Goal: Transaction & Acquisition: Purchase product/service

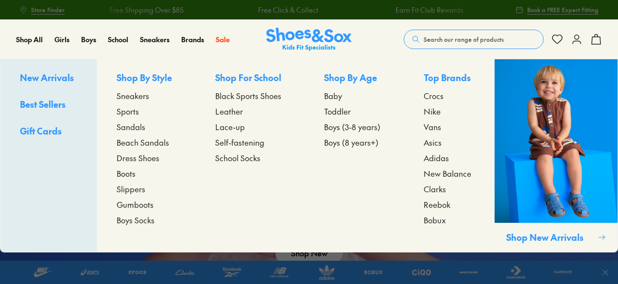
click at [130, 97] on span "Sneakers" at bounding box center [133, 96] width 33 height 12
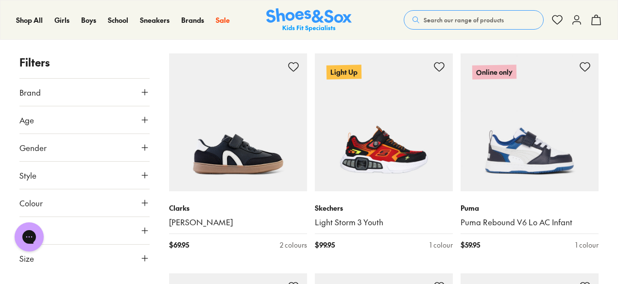
scroll to position [1342, 0]
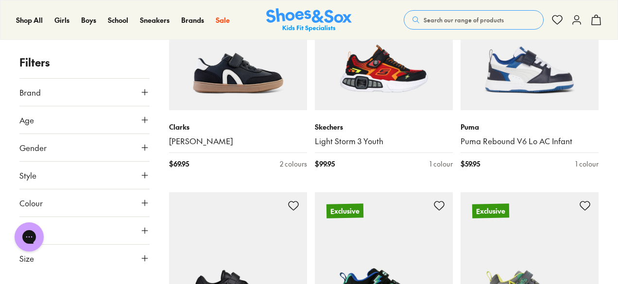
click at [147, 89] on icon at bounding box center [145, 92] width 10 height 10
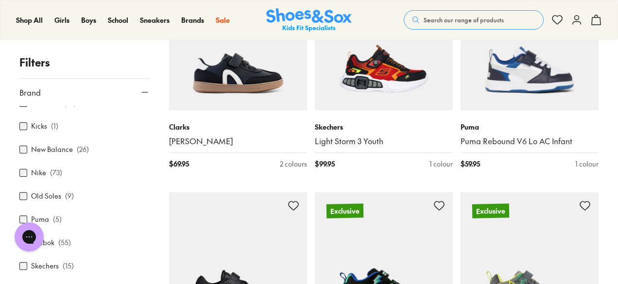
scroll to position [133, 0]
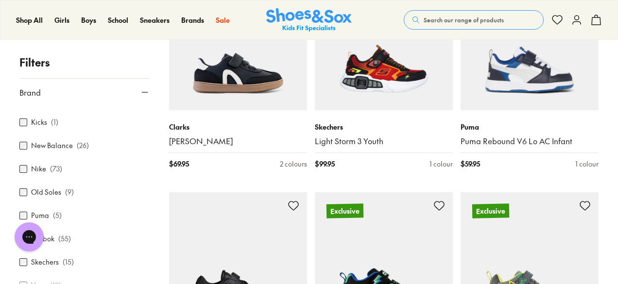
click at [24, 168] on body "Skip to Main Content Store Finder Free Shipping Over $85 Free Click & Collect E…" at bounding box center [309, 282] width 618 height 3249
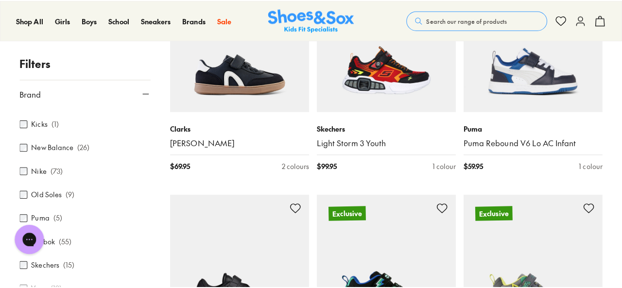
scroll to position [1347, 0]
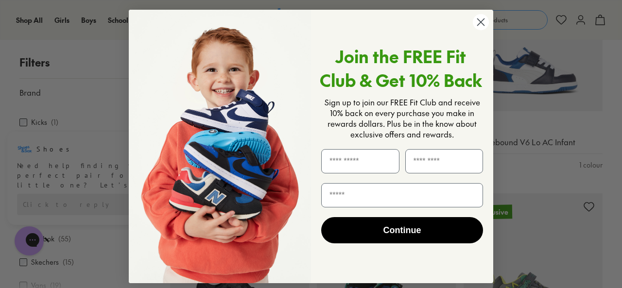
click at [472, 29] on icon "Close dialog" at bounding box center [480, 22] width 17 height 17
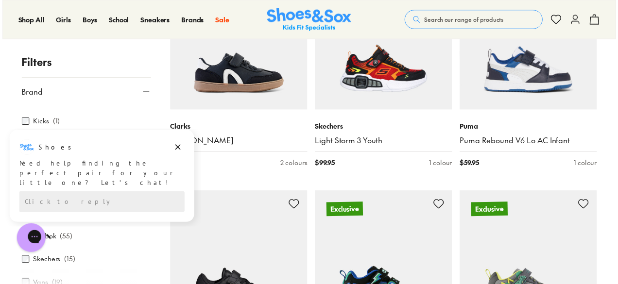
scroll to position [1342, 0]
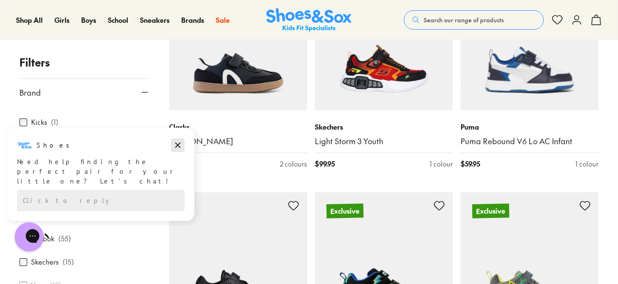
click at [178, 146] on icon "Dismiss campaign" at bounding box center [178, 145] width 10 height 12
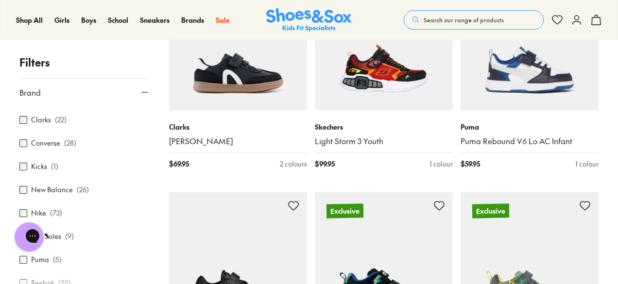
scroll to position [102, 0]
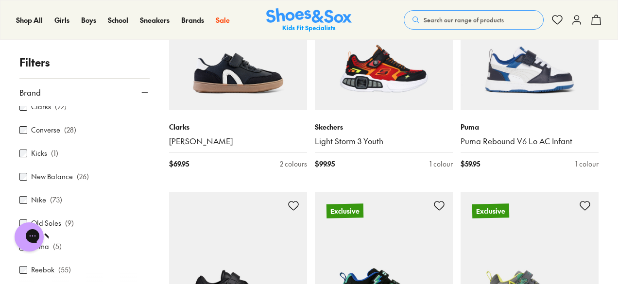
click at [29, 201] on div "Nike ( 73 )" at bounding box center [84, 200] width 130 height 12
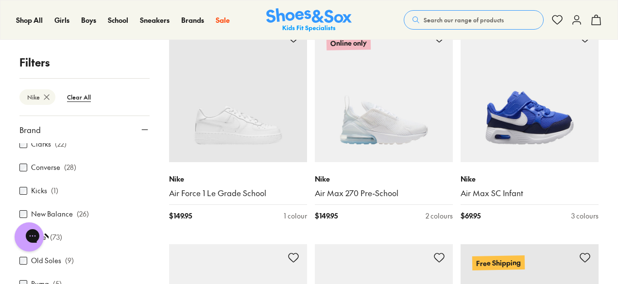
scroll to position [1969, 0]
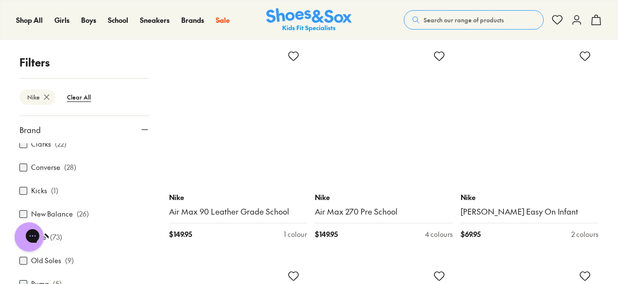
scroll to position [3376, 0]
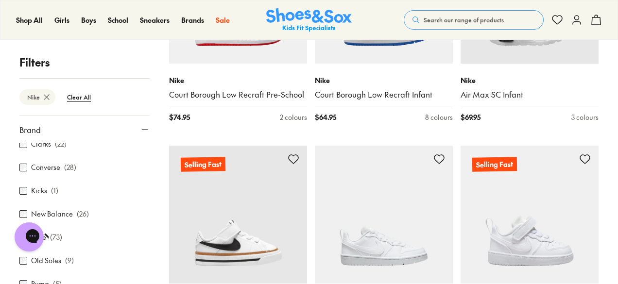
scroll to position [765, 0]
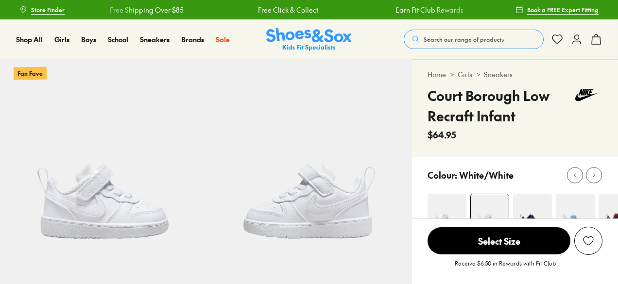
select select "*"
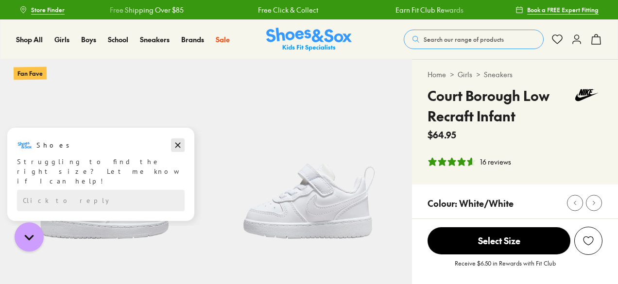
click at [179, 144] on icon "Dismiss campaign" at bounding box center [177, 145] width 5 height 5
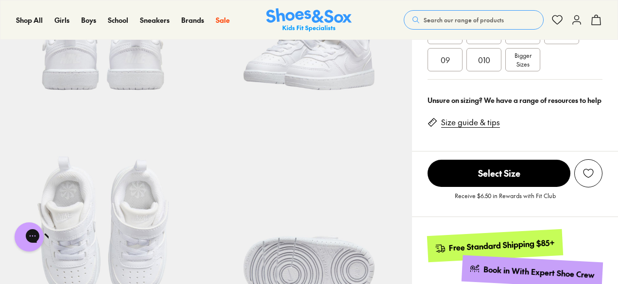
scroll to position [407, 0]
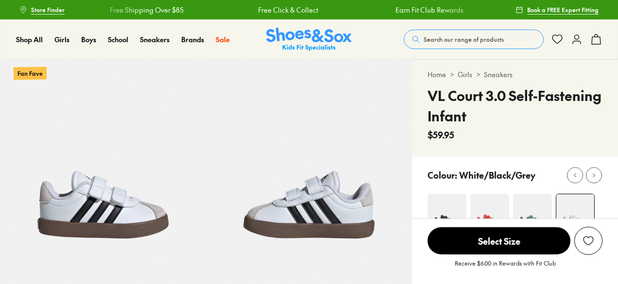
select select "*"
